Goal: Download file/media

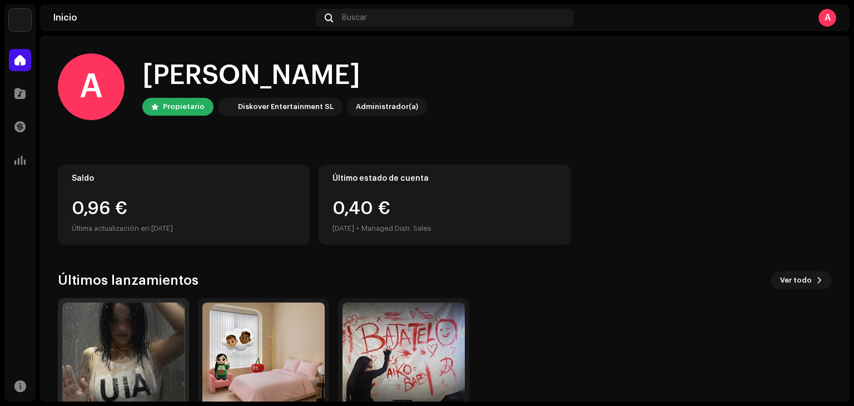
click at [141, 341] on img at bounding box center [123, 364] width 122 height 122
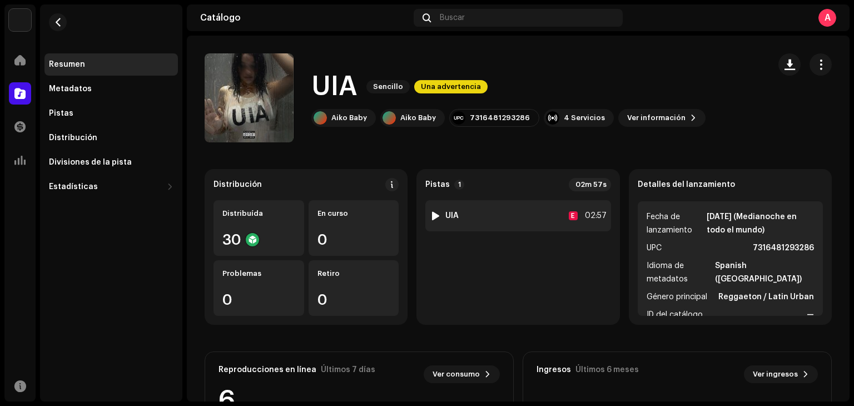
click at [446, 216] on strong "UIA" at bounding box center [452, 215] width 13 height 9
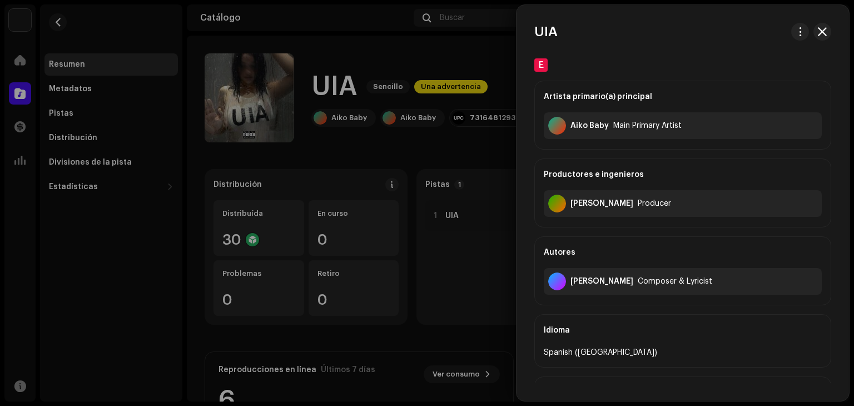
click at [422, 142] on div at bounding box center [427, 203] width 854 height 406
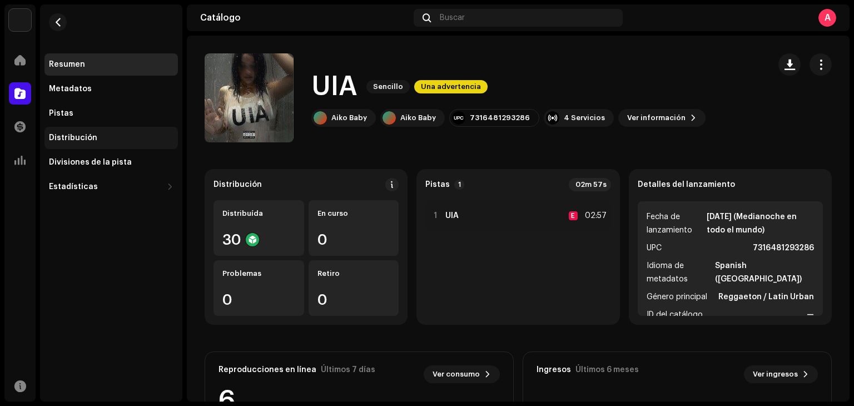
click at [92, 130] on div "Distribución" at bounding box center [110, 138] width 133 height 22
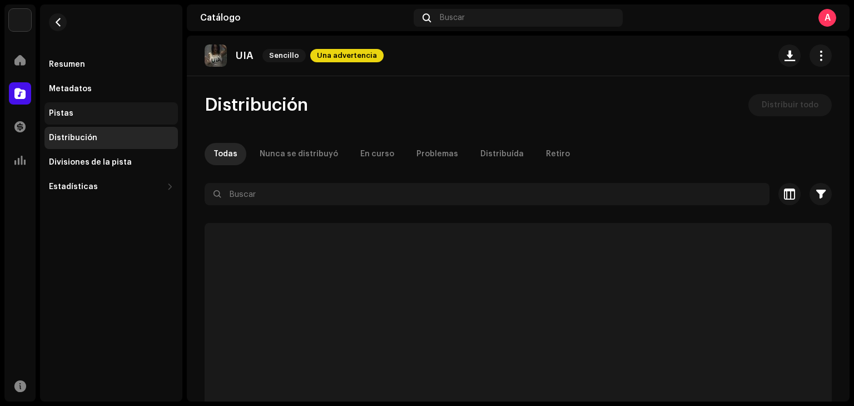
click at [69, 120] on div "Pistas" at bounding box center [110, 113] width 133 height 22
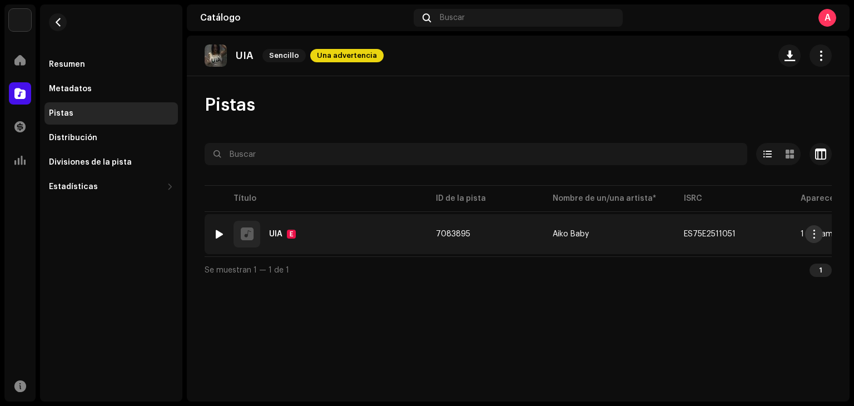
click at [817, 236] on span "button" at bounding box center [814, 234] width 8 height 9
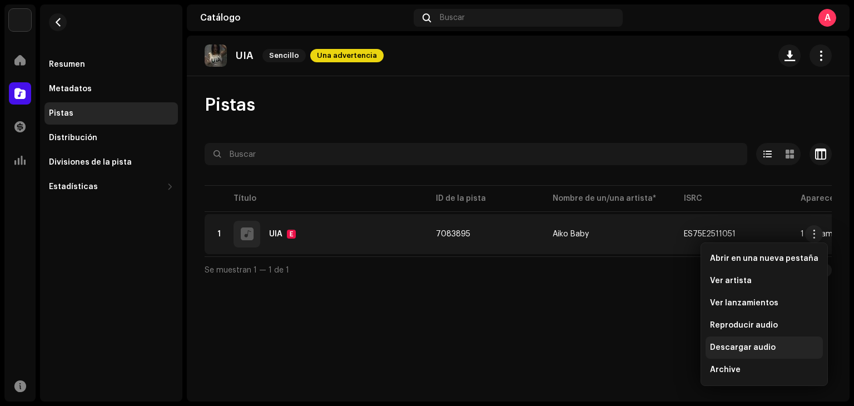
click at [745, 349] on span "Descargar audio" at bounding box center [743, 347] width 66 height 9
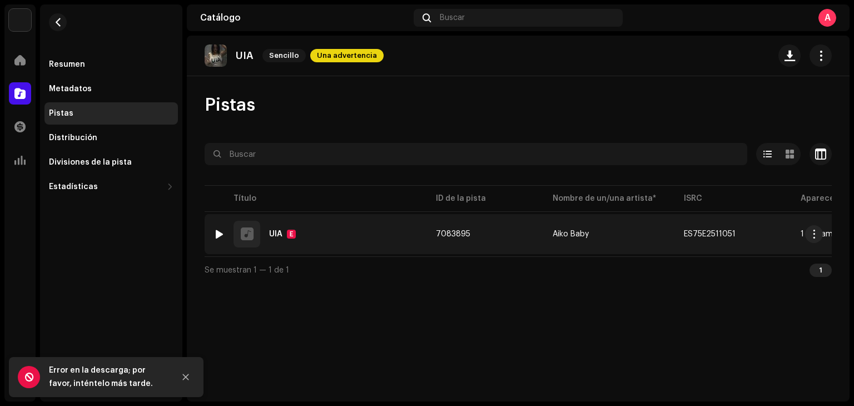
click at [276, 236] on div "UIA" at bounding box center [275, 234] width 13 height 8
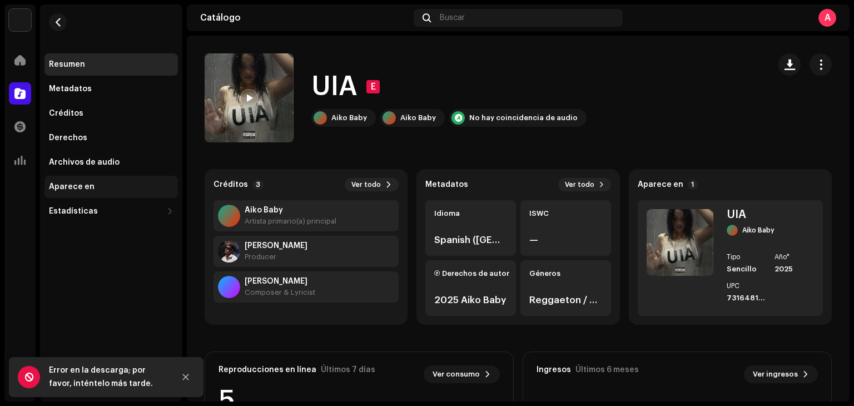
click at [107, 183] on div "Aparece en" at bounding box center [111, 186] width 125 height 9
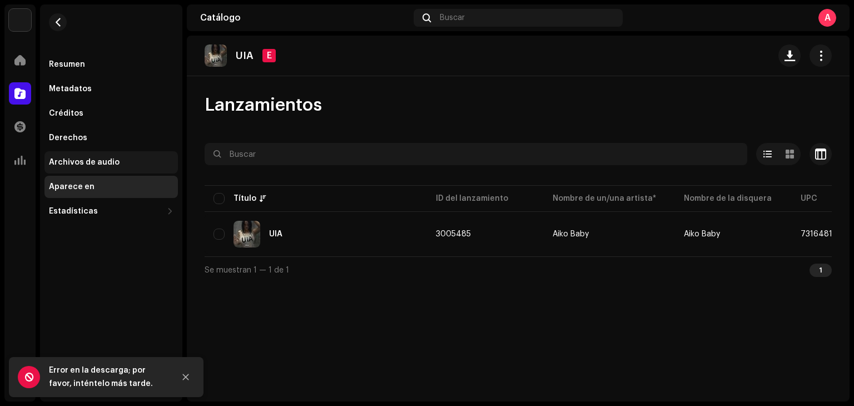
click at [71, 159] on div "Archivos de audio" at bounding box center [84, 162] width 71 height 9
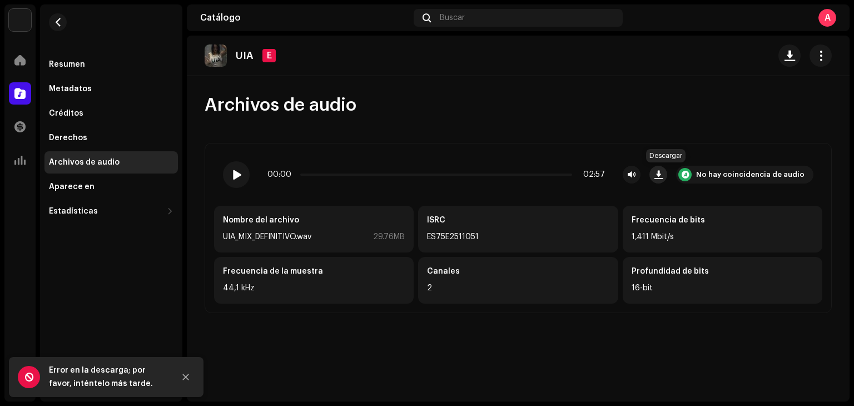
click at [663, 172] on span "button" at bounding box center [659, 174] width 8 height 9
click at [185, 379] on icon "Close" at bounding box center [186, 377] width 8 height 8
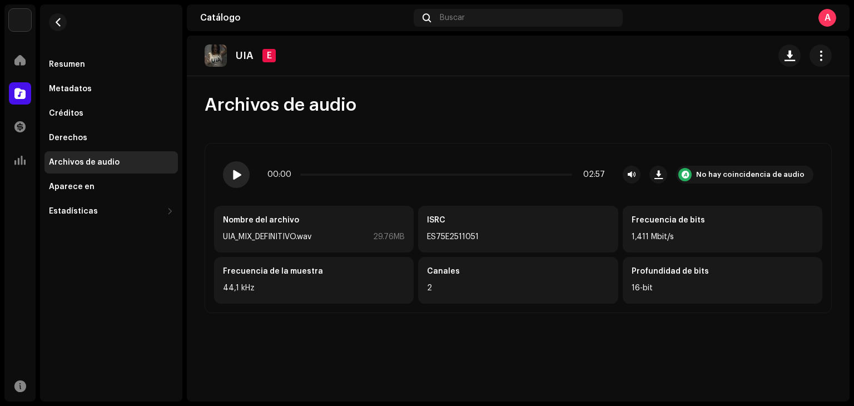
click at [239, 181] on div at bounding box center [236, 174] width 27 height 27
click at [238, 179] on div at bounding box center [236, 174] width 27 height 27
click at [661, 172] on span "button" at bounding box center [659, 174] width 8 height 9
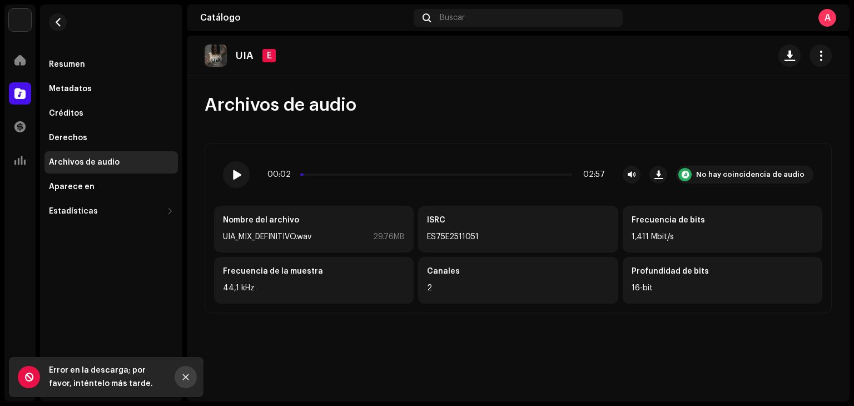
click at [182, 372] on button "Close" at bounding box center [186, 377] width 22 height 22
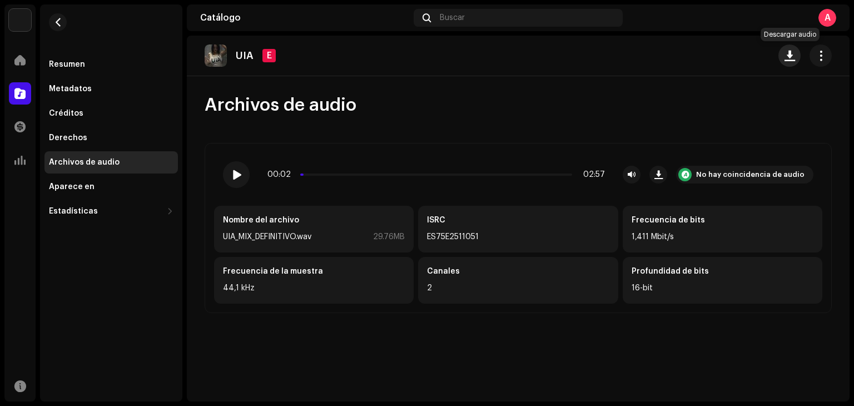
click at [788, 63] on button "button" at bounding box center [790, 55] width 22 height 22
click at [663, 172] on span "button" at bounding box center [659, 174] width 8 height 9
